Goal: Transaction & Acquisition: Purchase product/service

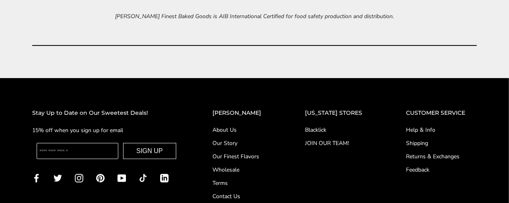
scroll to position [3179, 0]
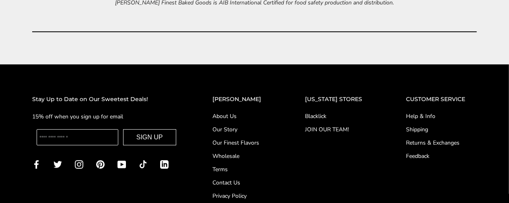
click at [439, 115] on link "Help & Info" at bounding box center [441, 116] width 71 height 8
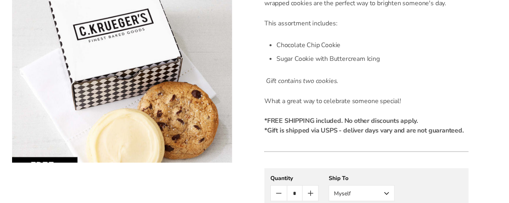
scroll to position [335, 0]
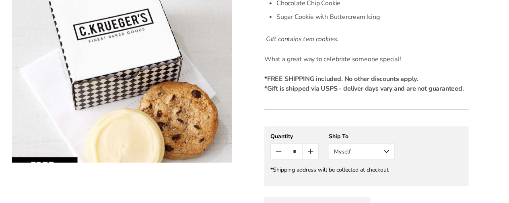
click at [387, 151] on button "Myself" at bounding box center [362, 151] width 66 height 16
click at [363, 180] on button "Other Recipient" at bounding box center [361, 181] width 65 height 14
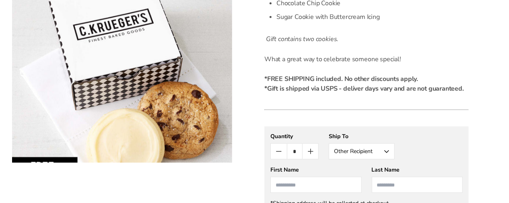
scroll to position [376, 0]
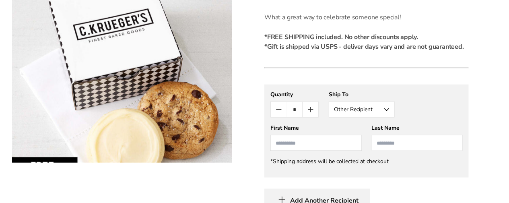
click at [299, 144] on input "First Name" at bounding box center [315, 143] width 91 height 16
type input "******"
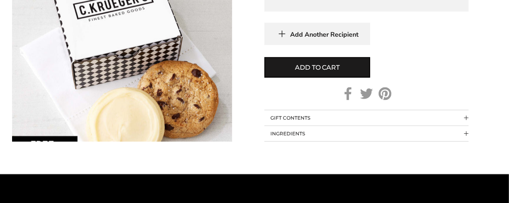
scroll to position [544, 0]
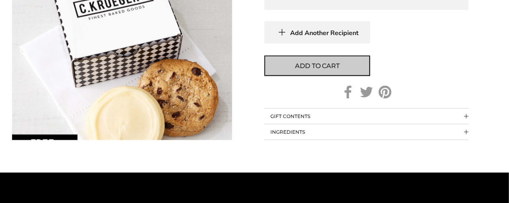
type input "****"
click at [315, 66] on span "Add to cart" at bounding box center [317, 66] width 44 height 10
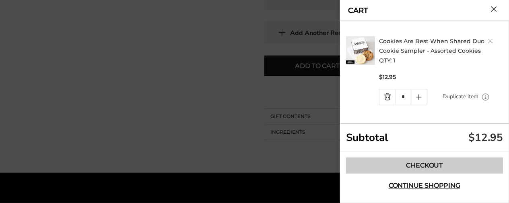
click at [436, 163] on link "Checkout" at bounding box center [424, 165] width 157 height 16
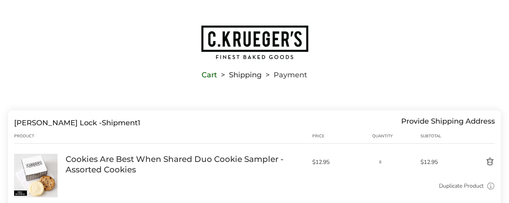
click at [423, 120] on div "Provide Shipping Address" at bounding box center [448, 122] width 94 height 9
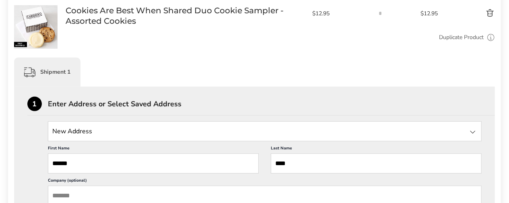
scroll to position [167, 0]
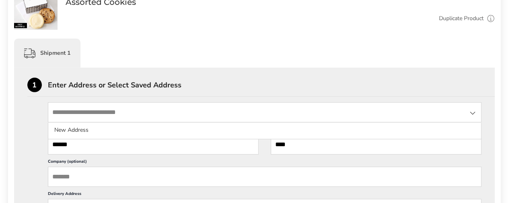
click at [103, 113] on input "State" at bounding box center [265, 112] width 434 height 20
click at [475, 113] on div at bounding box center [473, 113] width 10 height 10
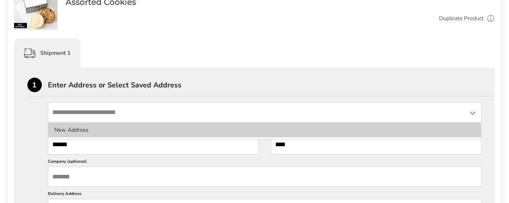
click at [70, 131] on li "New Address" at bounding box center [264, 130] width 433 height 14
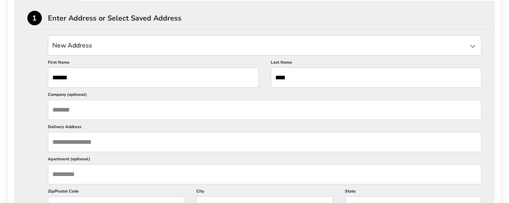
scroll to position [251, 0]
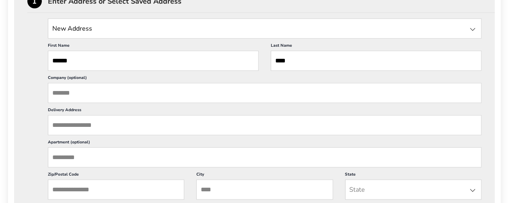
drag, startPoint x: 135, startPoint y: 128, endPoint x: 70, endPoint y: 130, distance: 65.2
click at [70, 130] on input "Delivery Address" at bounding box center [265, 125] width 434 height 20
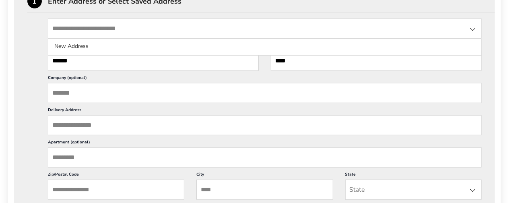
click at [142, 29] on input "State" at bounding box center [265, 29] width 434 height 20
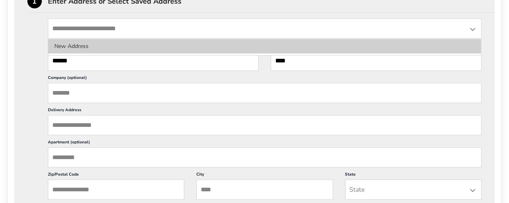
click at [96, 45] on li "New Address" at bounding box center [264, 46] width 433 height 14
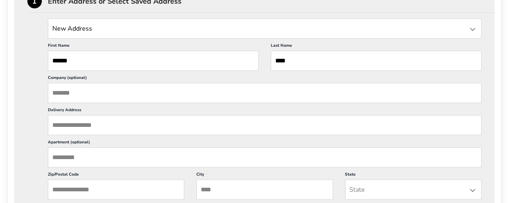
drag, startPoint x: 128, startPoint y: 128, endPoint x: 61, endPoint y: 127, distance: 67.6
click at [62, 127] on input "Delivery Address" at bounding box center [265, 125] width 434 height 20
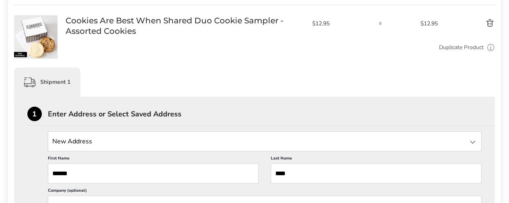
scroll to position [125, 0]
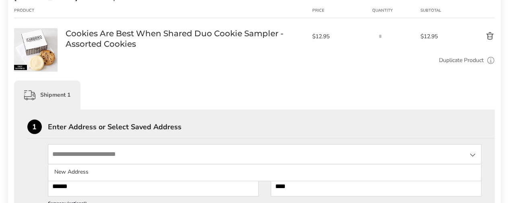
click at [88, 153] on input "State" at bounding box center [265, 154] width 434 height 20
click at [71, 153] on input "State" at bounding box center [265, 154] width 434 height 20
click at [72, 150] on input "State" at bounding box center [265, 154] width 434 height 20
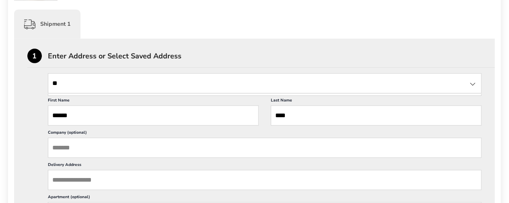
scroll to position [209, 0]
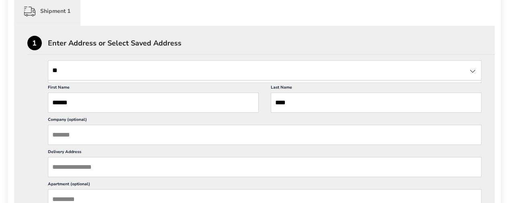
type input "**"
click at [131, 172] on input "Delivery Address" at bounding box center [265, 167] width 434 height 20
click at [86, 172] on input "Delivery Address" at bounding box center [265, 167] width 434 height 20
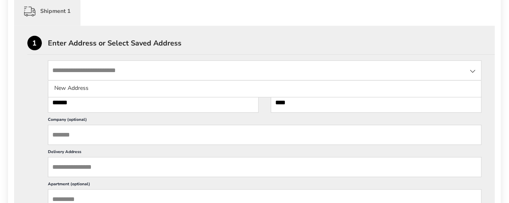
click at [104, 72] on input "State" at bounding box center [265, 70] width 434 height 20
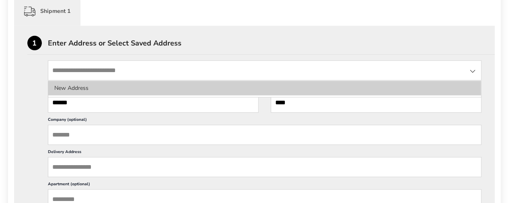
click at [97, 87] on li "New Address" at bounding box center [264, 88] width 433 height 14
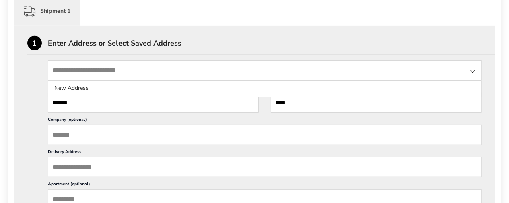
click at [101, 67] on input "State" at bounding box center [265, 70] width 434 height 20
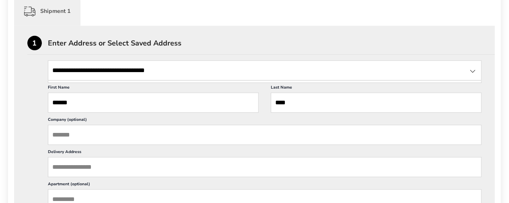
type input "**********"
click at [104, 172] on input "Delivery Address" at bounding box center [265, 167] width 434 height 20
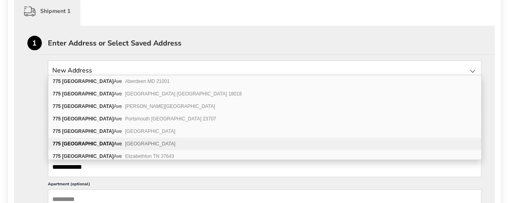
scroll to position [1, 0]
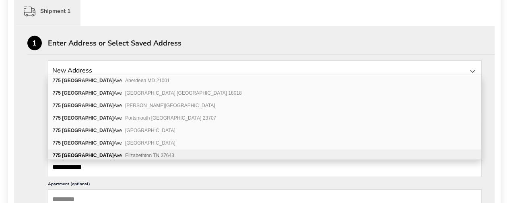
click at [63, 173] on input "**********" at bounding box center [265, 167] width 434 height 20
click at [107, 173] on input "**********" at bounding box center [265, 167] width 434 height 20
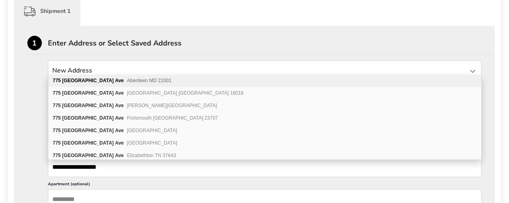
scroll to position [0, 0]
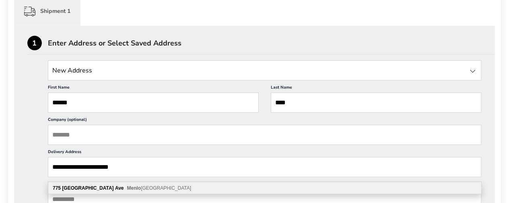
click at [127, 187] on b "Menlo" at bounding box center [134, 188] width 14 height 6
type input "**********"
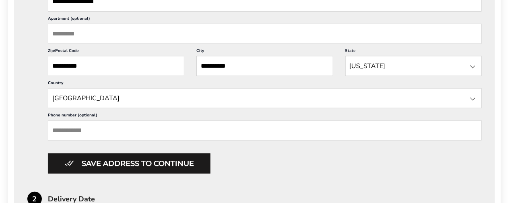
scroll to position [376, 0]
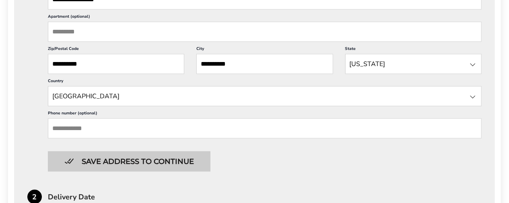
click at [135, 168] on button "Save address to continue" at bounding box center [129, 161] width 162 height 20
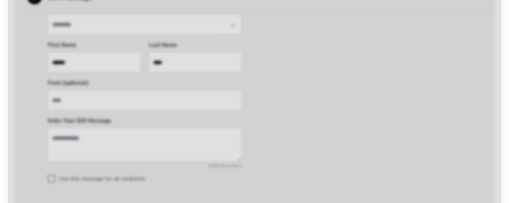
scroll to position [394, 0]
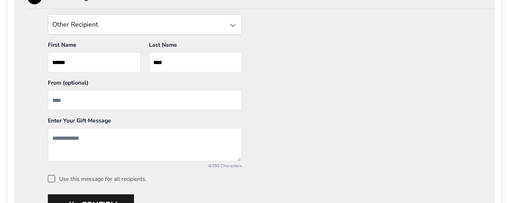
click at [82, 101] on input "From" at bounding box center [145, 100] width 194 height 20
type input "****"
click at [63, 138] on textarea "Add a message" at bounding box center [145, 144] width 194 height 33
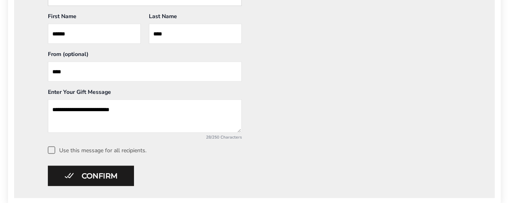
scroll to position [436, 0]
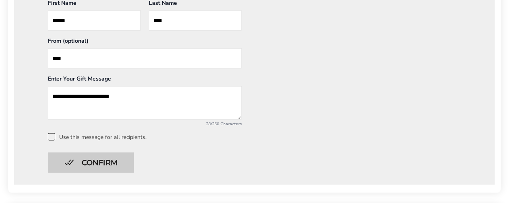
type textarea "**********"
click at [85, 161] on button "Confirm" at bounding box center [91, 162] width 86 height 20
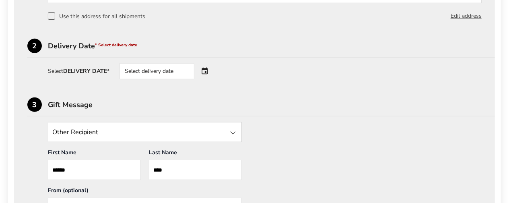
scroll to position [268, 0]
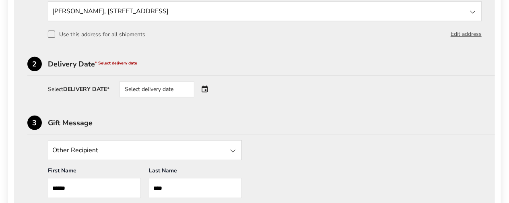
click at [206, 90] on div "Select delivery date" at bounding box center [167, 89] width 97 height 16
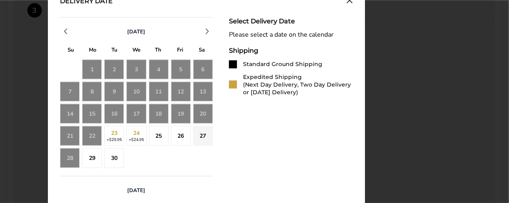
scroll to position [394, 0]
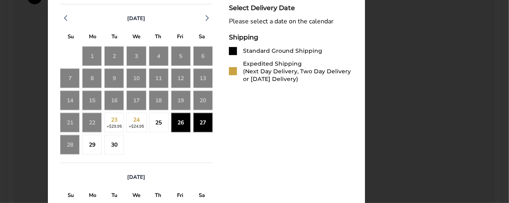
click at [162, 124] on div "25" at bounding box center [159, 123] width 20 height 20
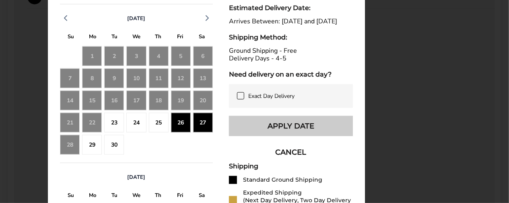
click at [278, 133] on button "Apply Date" at bounding box center [291, 126] width 124 height 20
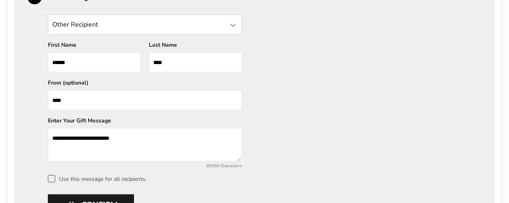
scroll to position [436, 0]
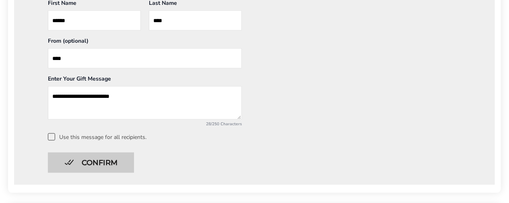
click at [100, 160] on button "Confirm" at bounding box center [91, 162] width 86 height 20
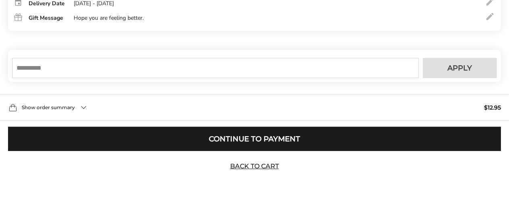
click at [126, 69] on input "text" at bounding box center [215, 68] width 407 height 20
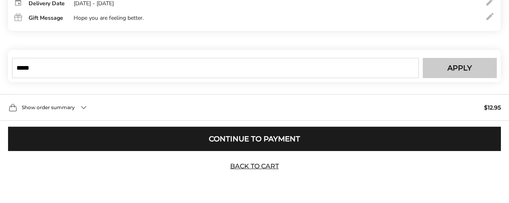
type input "*****"
click at [433, 66] on button "Apply" at bounding box center [460, 68] width 74 height 20
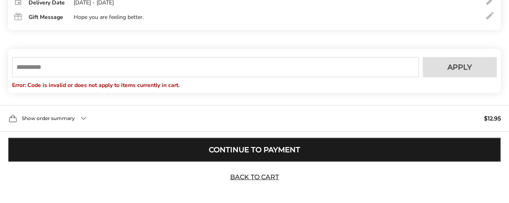
click at [232, 150] on button "Continue to Payment" at bounding box center [254, 150] width 493 height 24
